Goal: Task Accomplishment & Management: Complete application form

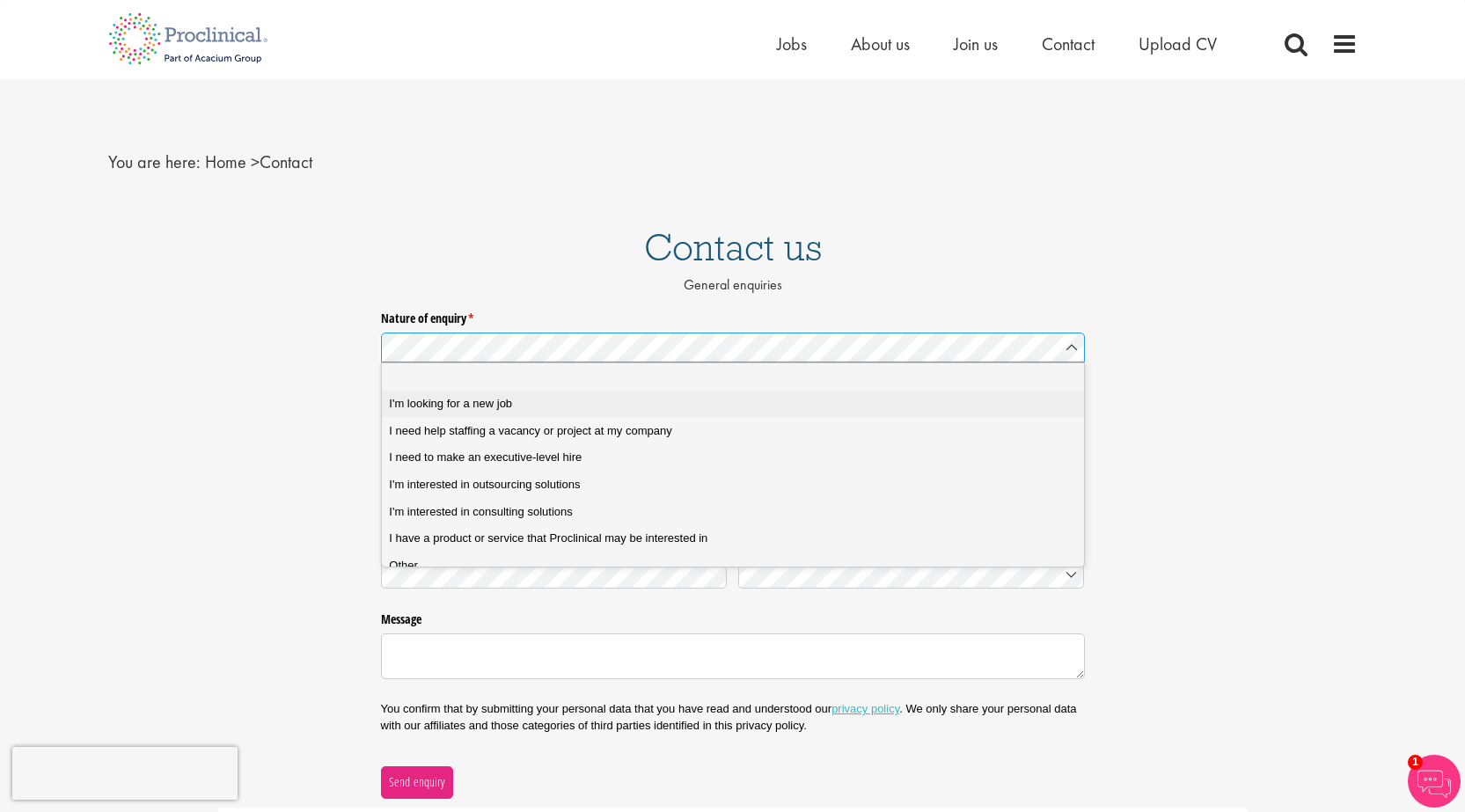
click at [551, 411] on div "I'm looking for a new job" at bounding box center [738, 403] width 700 height 15
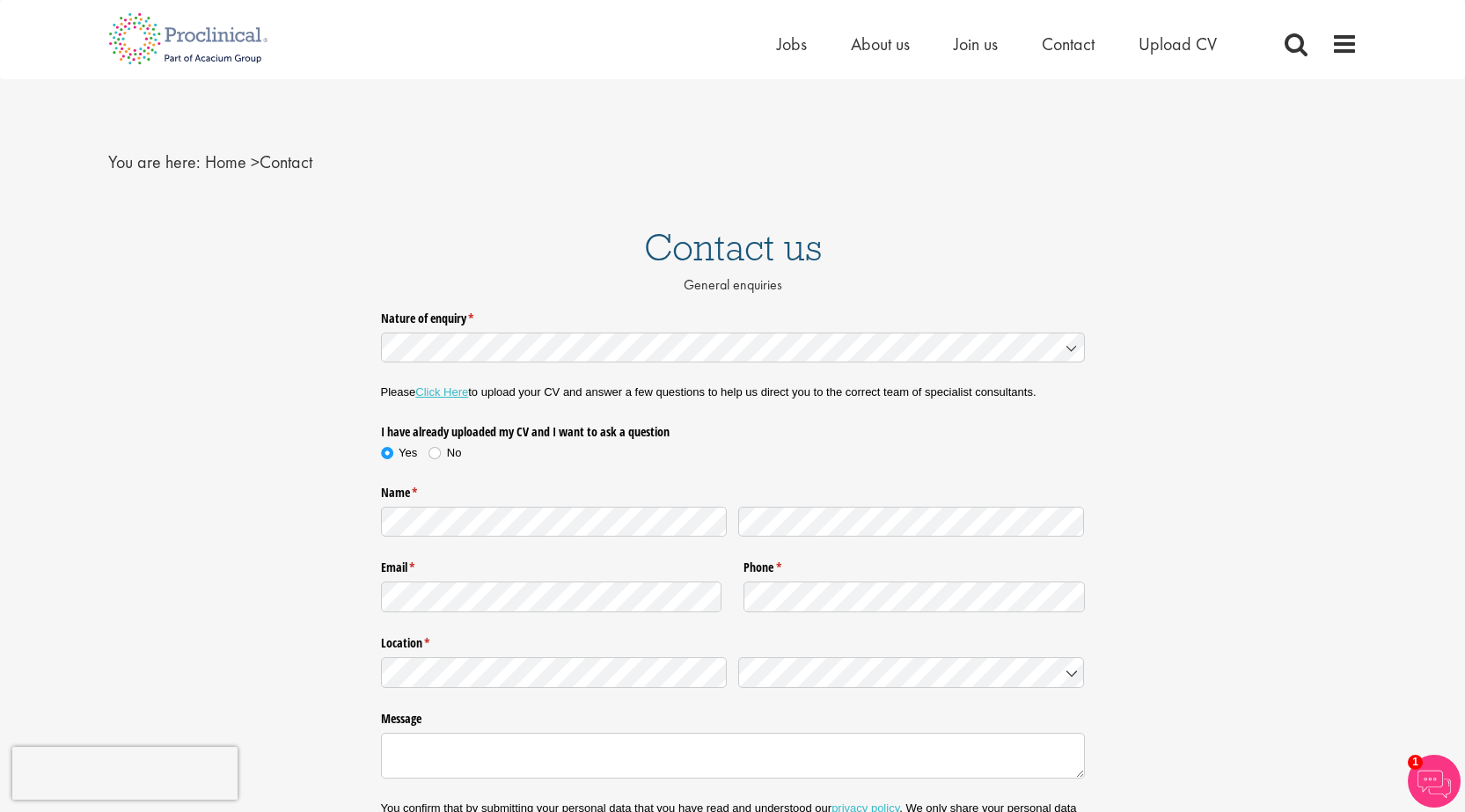
click at [827, 575] on label "Phone * (required)" at bounding box center [914, 564] width 342 height 23
click at [837, 701] on div "Germany" at bounding box center [917, 703] width 343 height 17
click at [521, 751] on textarea "Message" at bounding box center [732, 755] width 704 height 46
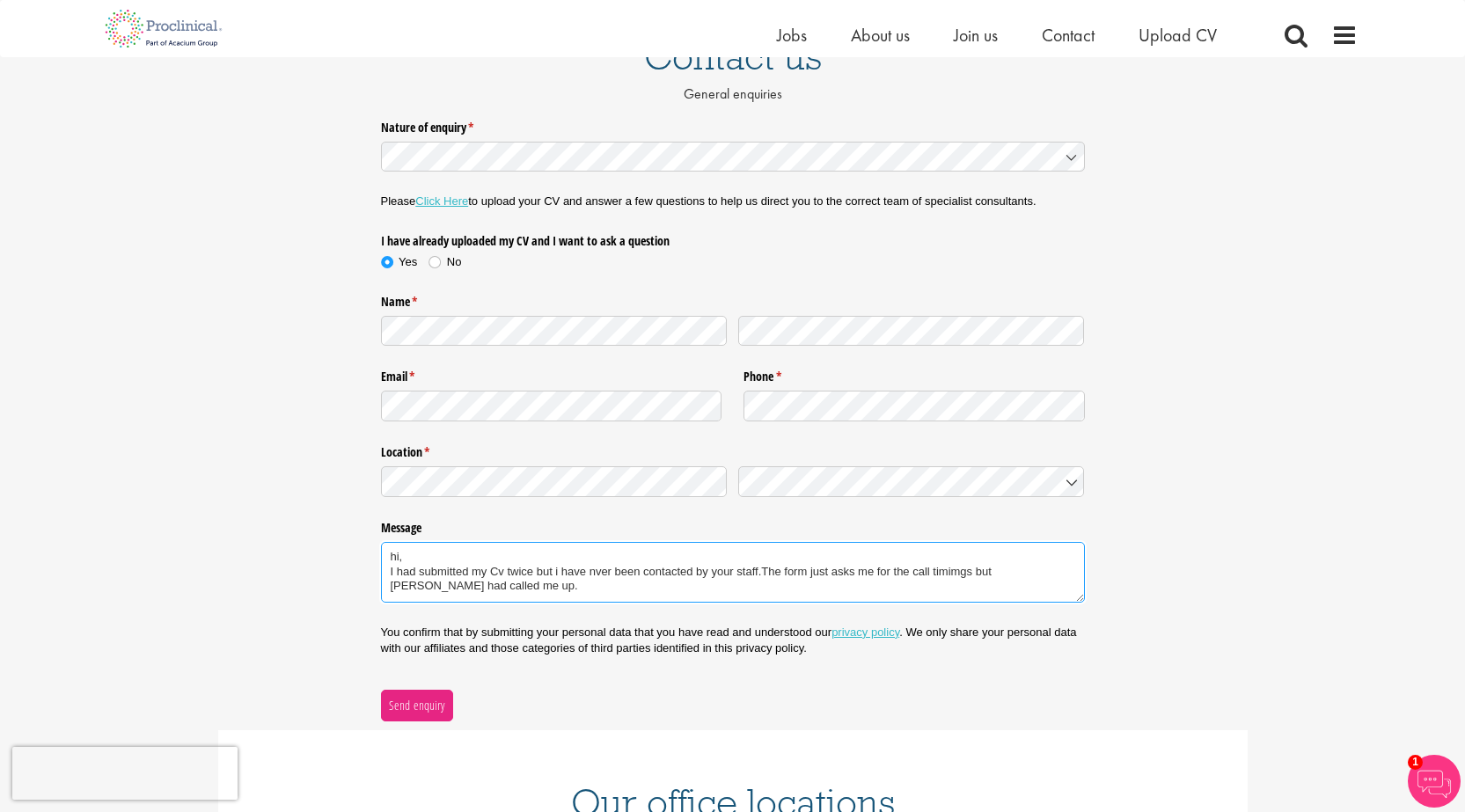
scroll to position [176, 0]
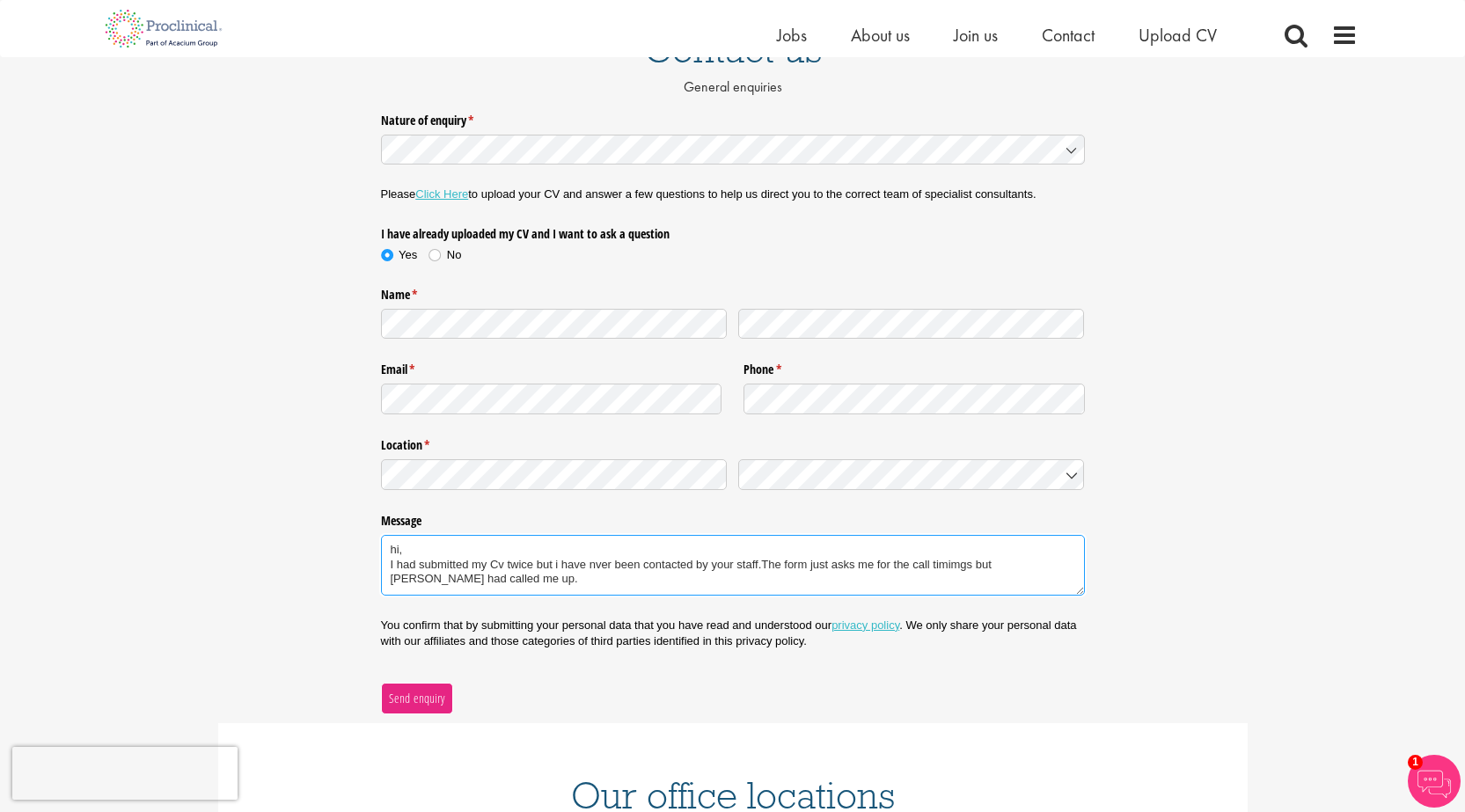
type textarea "hi, I had submitted my Cv twice but i have nver been contacted by your staff.Th…"
click at [410, 697] on span "Send enquiry" at bounding box center [417, 699] width 58 height 19
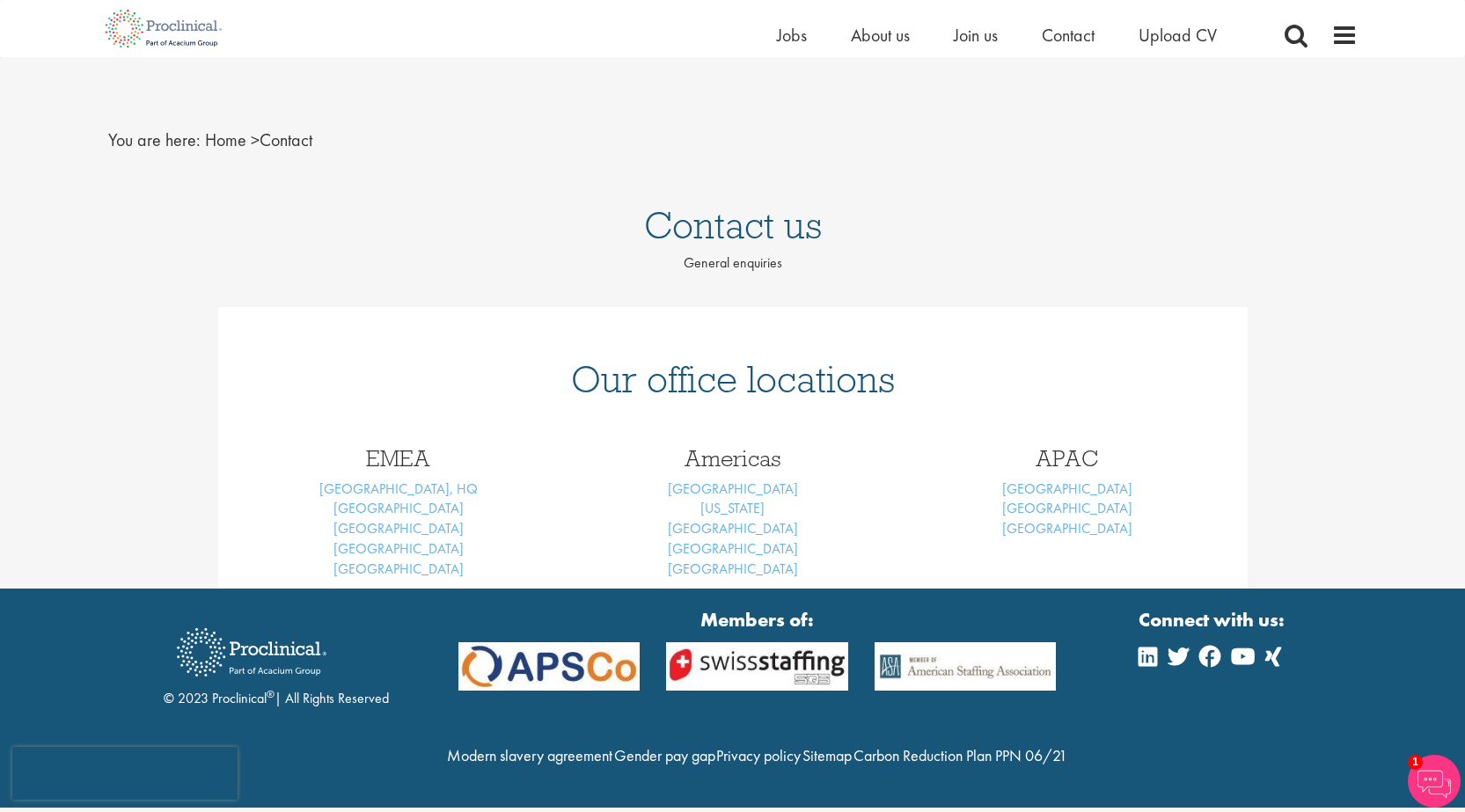
scroll to position [34, 0]
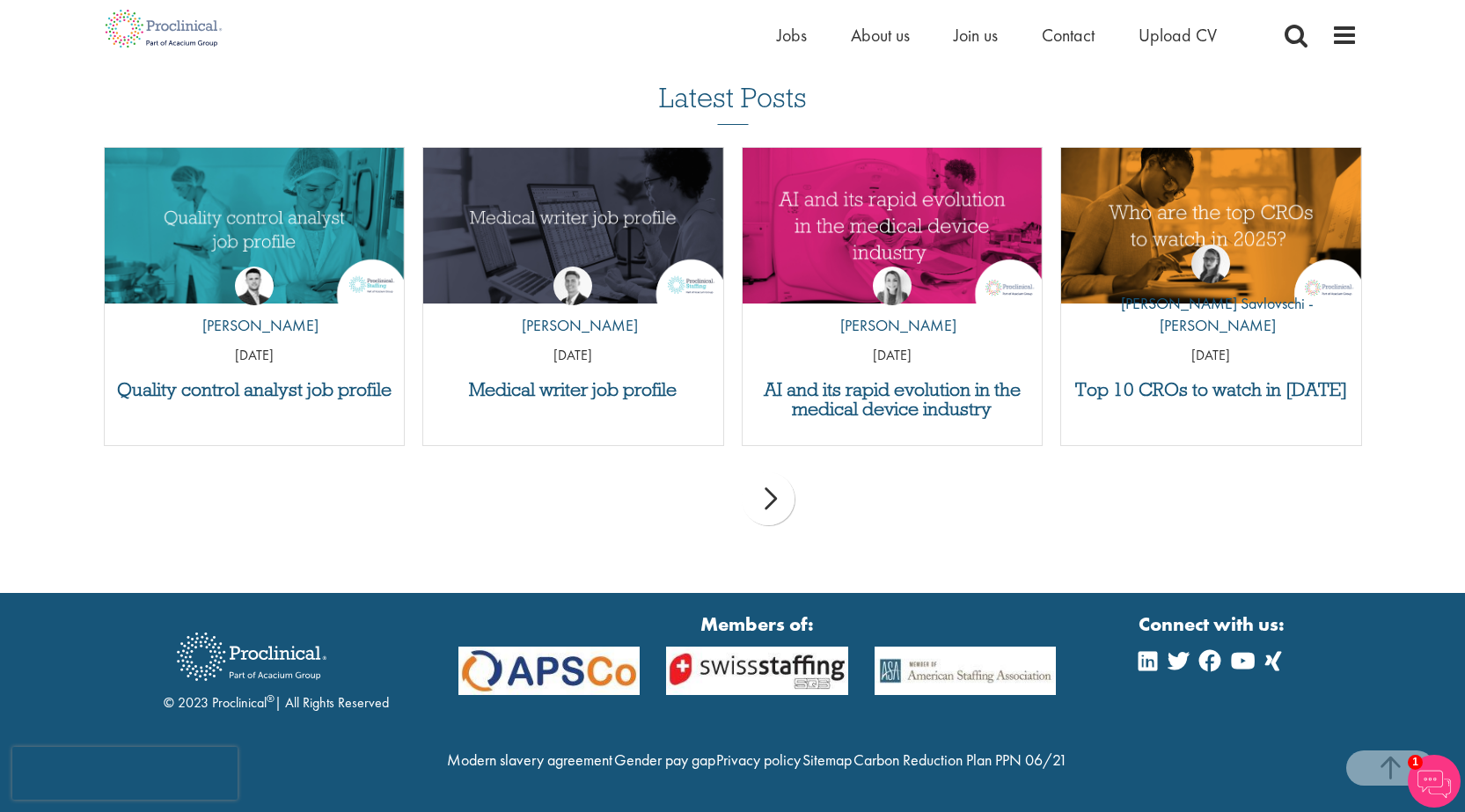
scroll to position [834, 0]
click at [1438, 775] on img at bounding box center [1433, 780] width 53 height 53
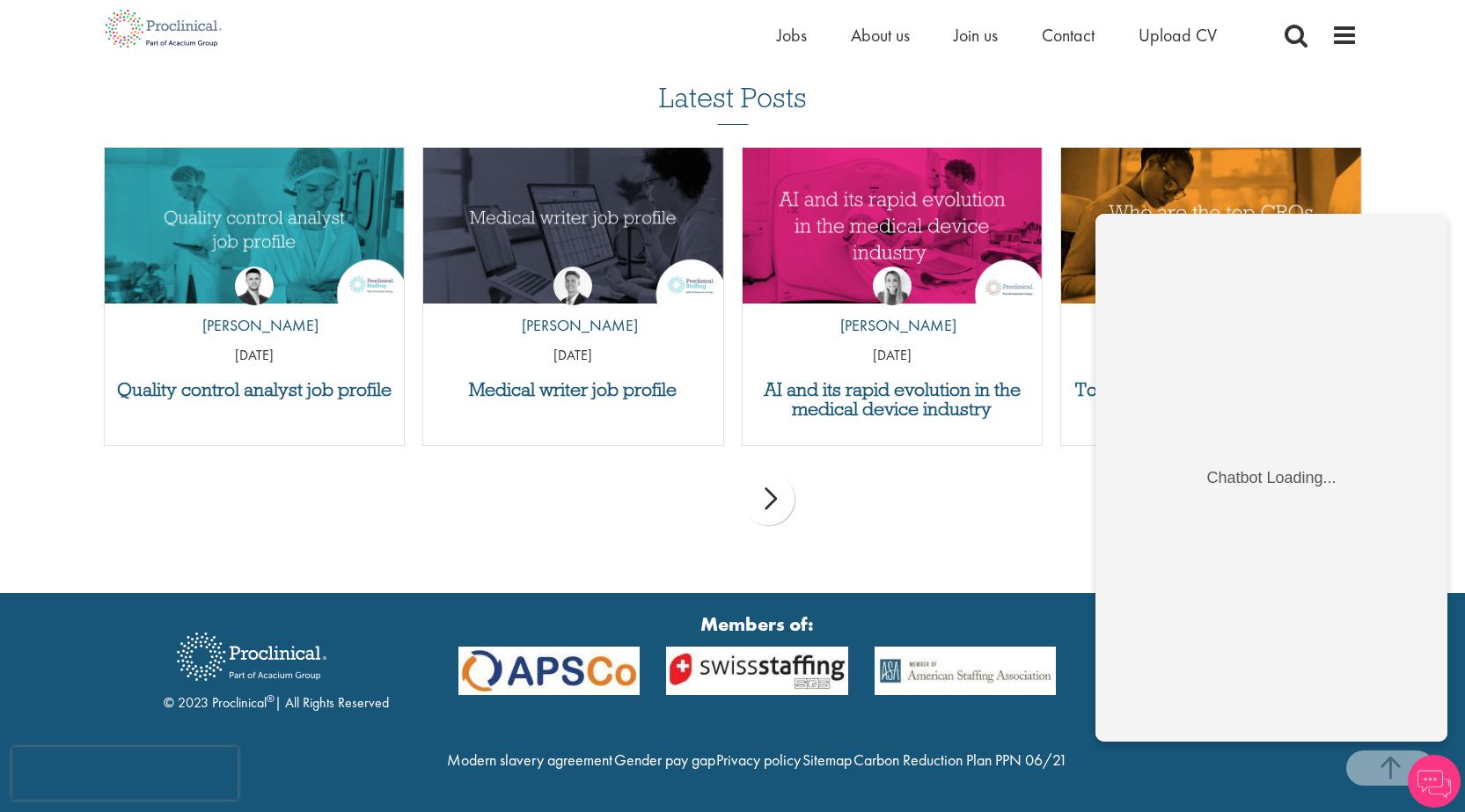
scroll to position [0, 0]
click at [987, 34] on span "Join us" at bounding box center [975, 36] width 44 height 23
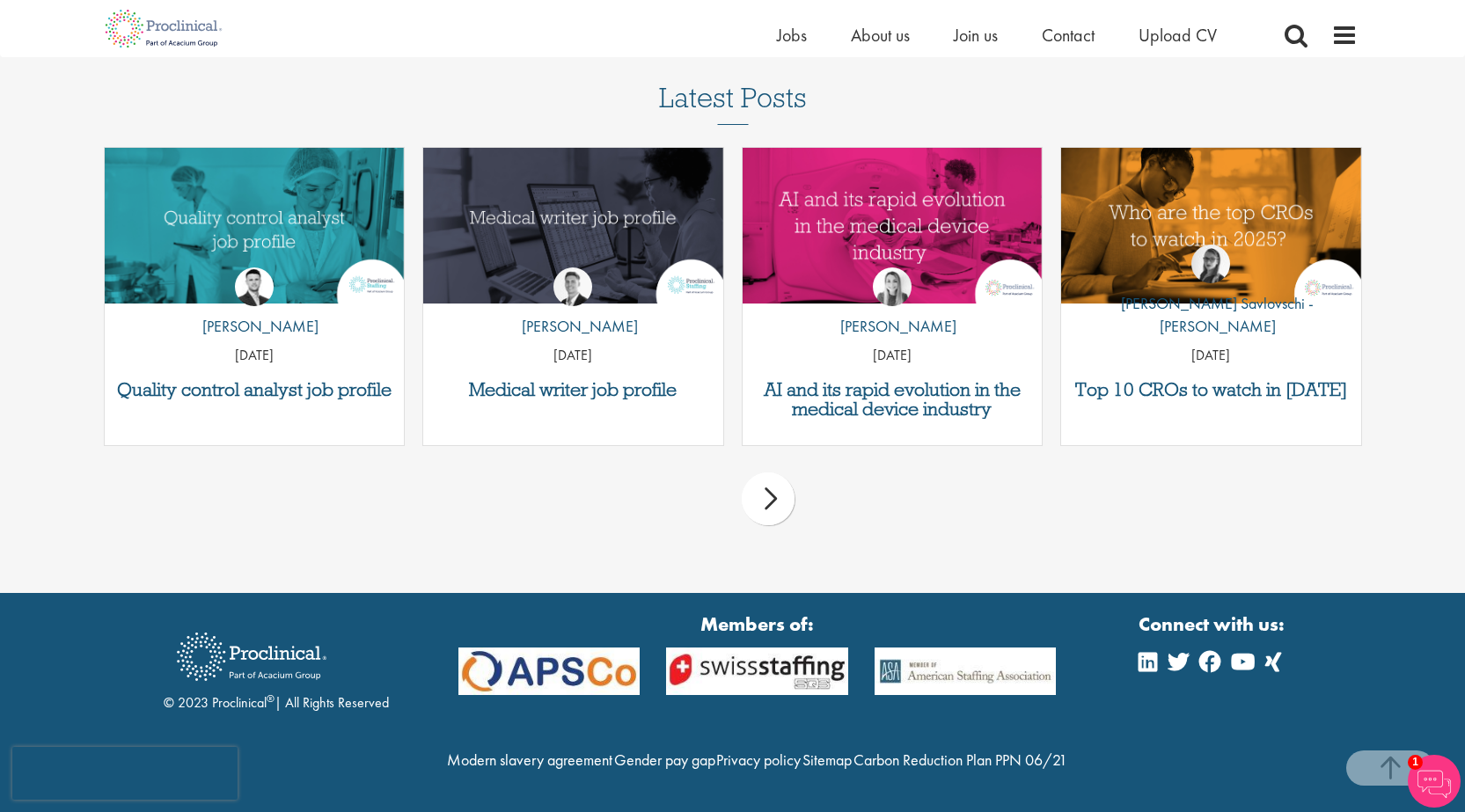
scroll to position [2297, 0]
click at [627, 380] on h3 "Medical writer job profile" at bounding box center [573, 390] width 282 height 19
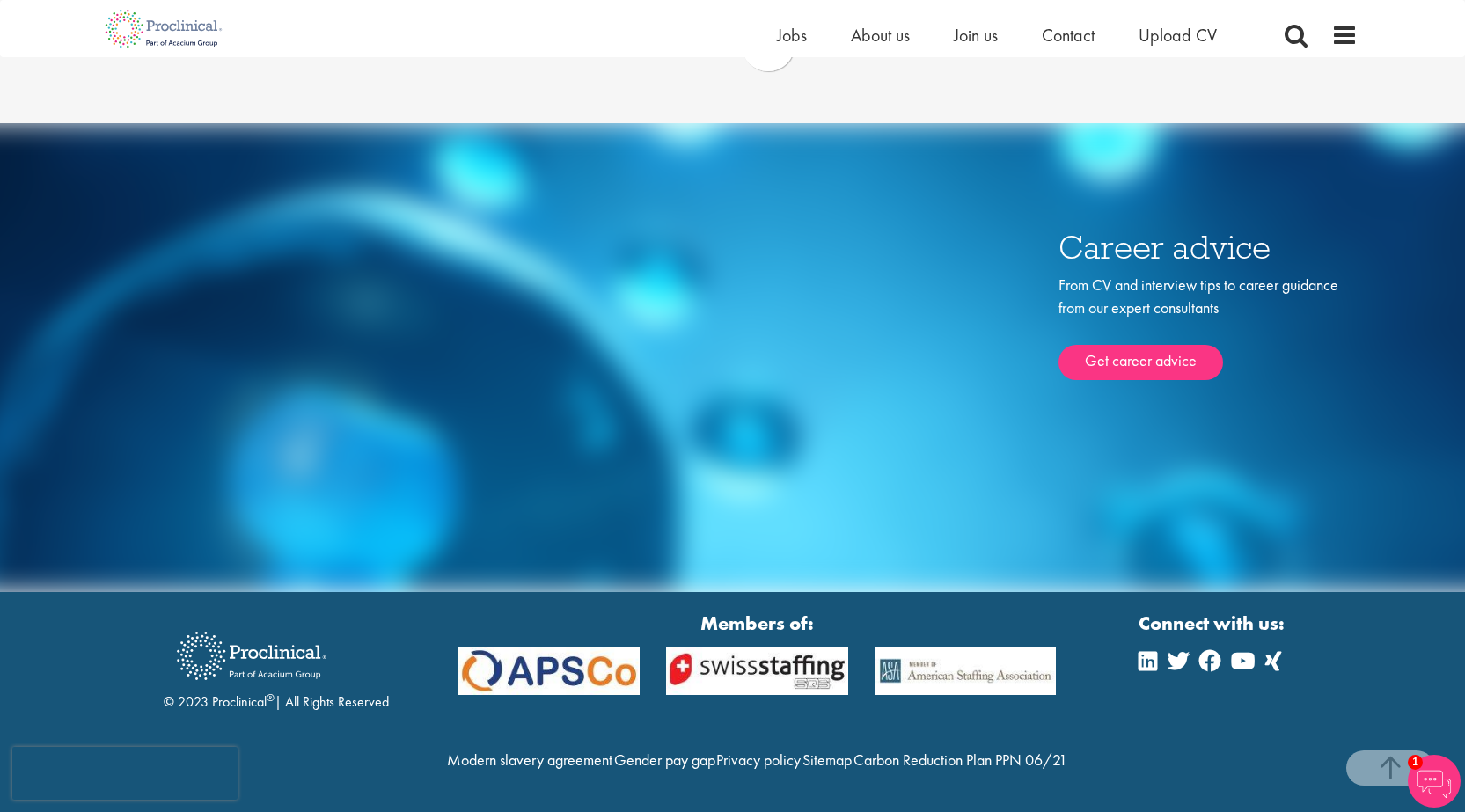
scroll to position [4955, 0]
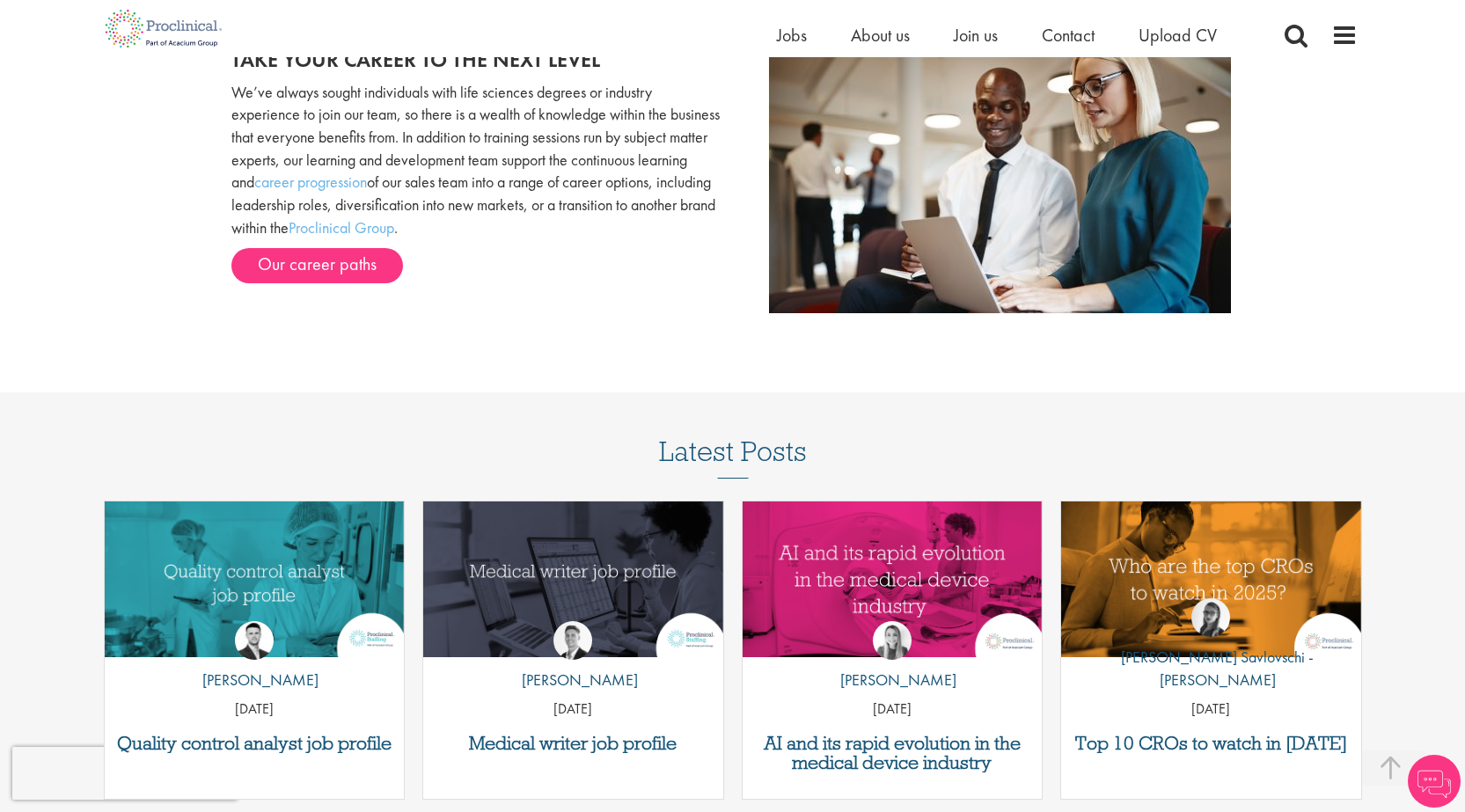
scroll to position [1769, 0]
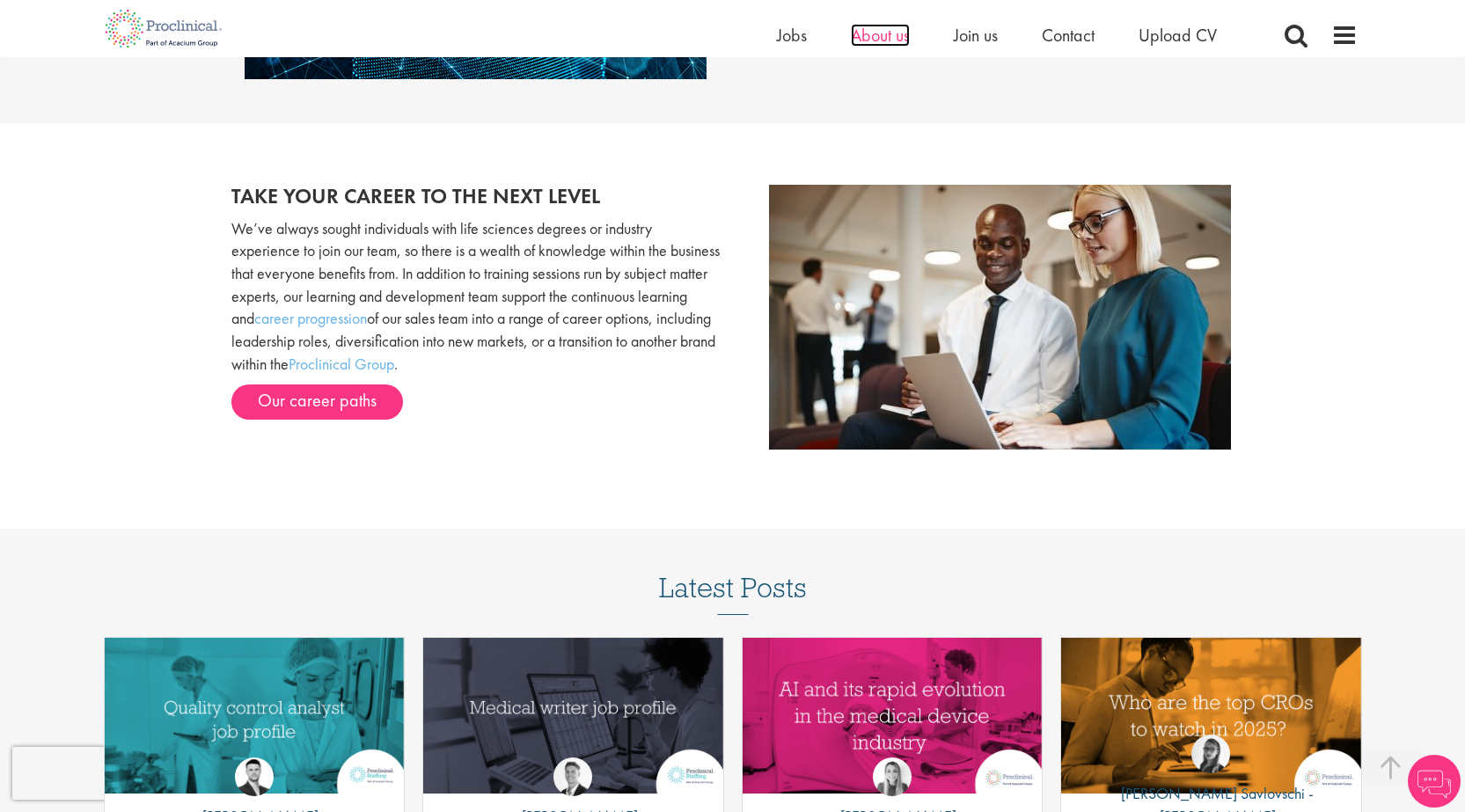
click at [863, 36] on span "About us" at bounding box center [879, 36] width 59 height 23
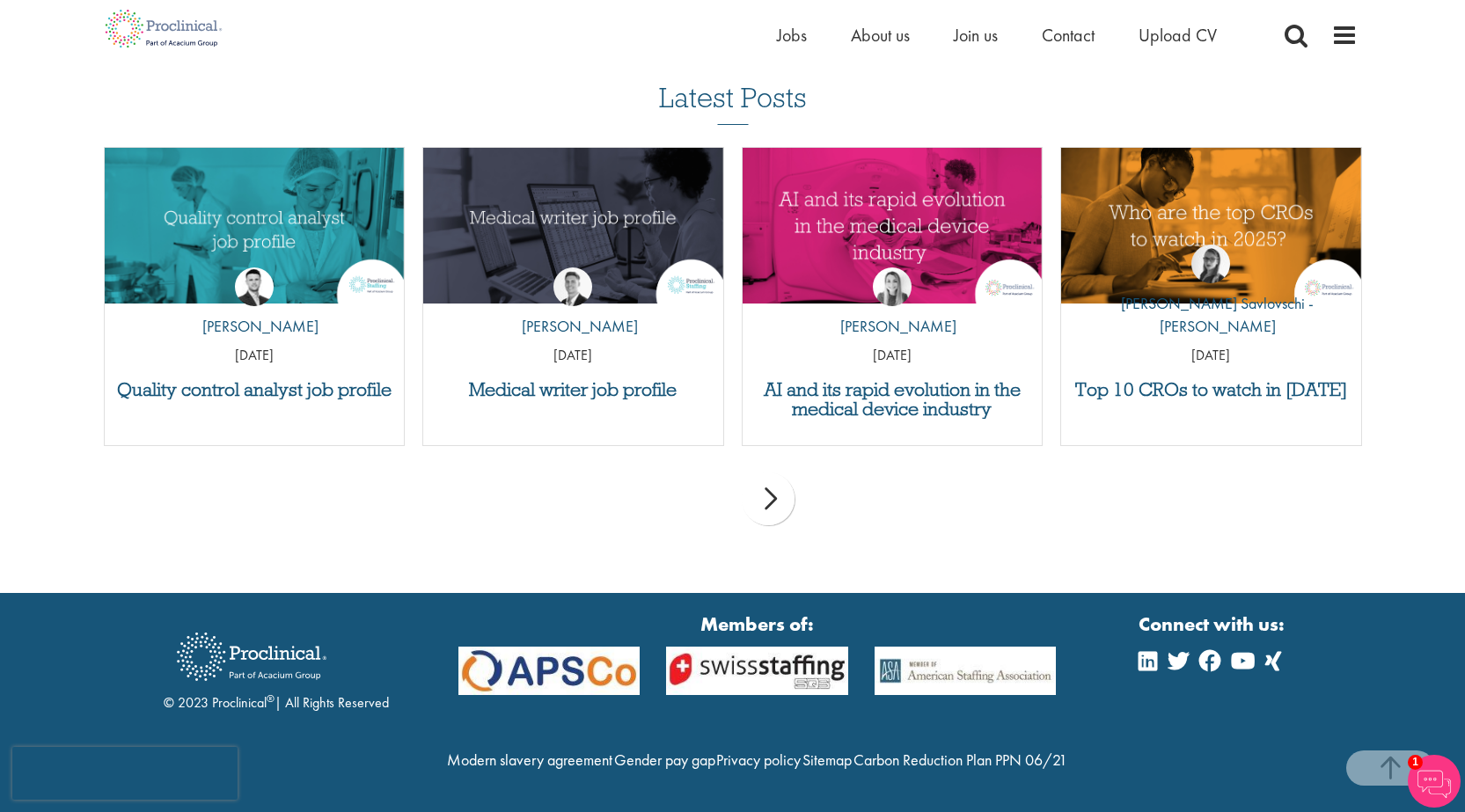
scroll to position [3240, 0]
